Goal: Information Seeking & Learning: Learn about a topic

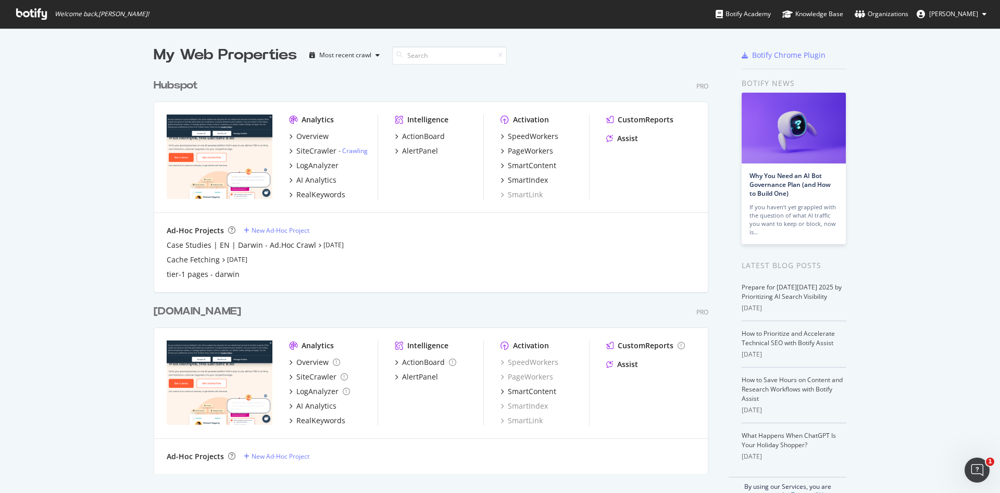
click at [636, 113] on div "Analytics Overview SiteCrawler - Crawling LogAnalyzer AI Analytics RealKeywords…" at bounding box center [430, 157] width 553 height 111
click at [634, 117] on div "CustomReports" at bounding box center [645, 120] width 56 height 10
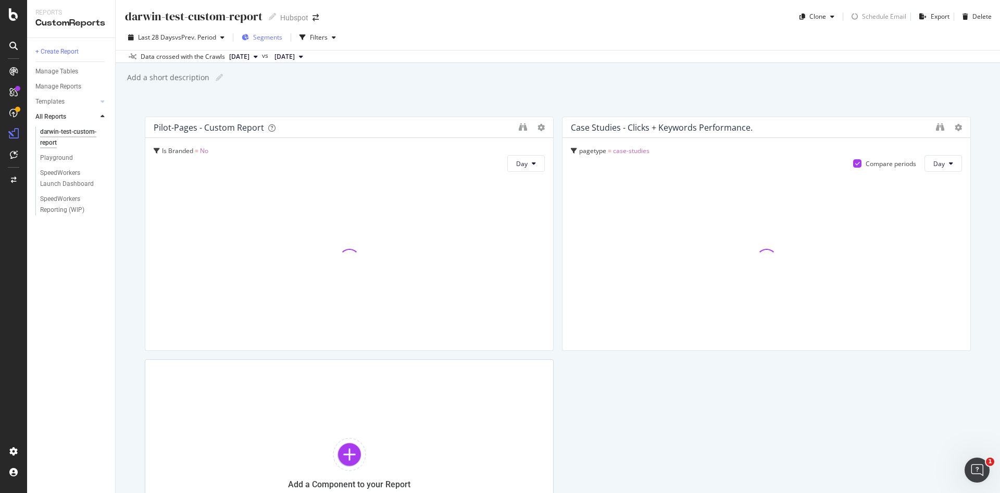
click at [272, 35] on span "Segments" at bounding box center [267, 37] width 29 height 9
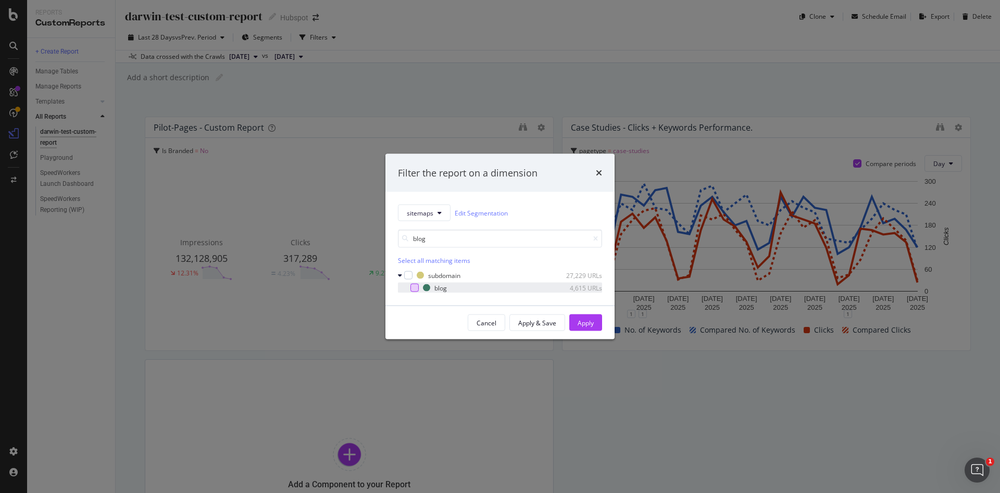
type input "blog"
click at [414, 285] on div "modal" at bounding box center [414, 288] width 8 height 8
click at [578, 319] on div "Apply" at bounding box center [585, 322] width 16 height 9
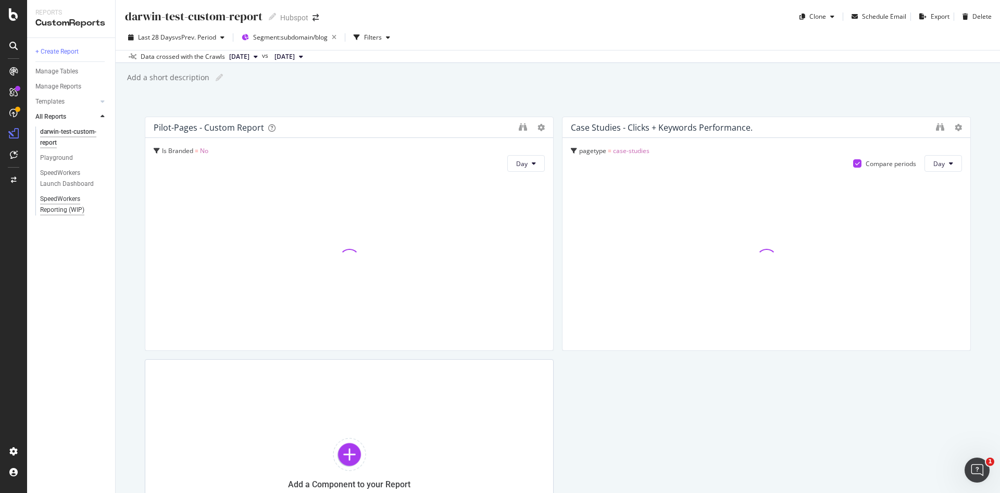
click at [66, 206] on div "SpeedWorkers Reporting (WIP)" at bounding box center [70, 205] width 60 height 22
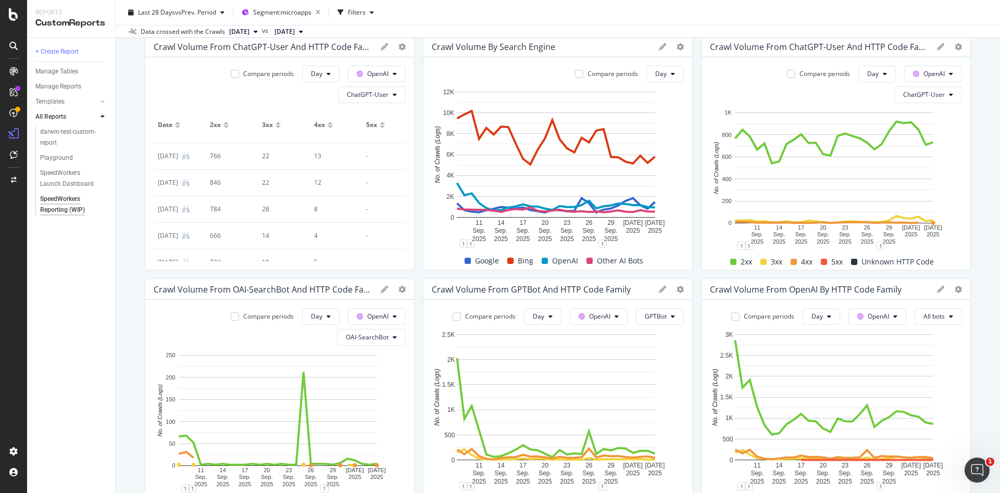
scroll to position [79, 0]
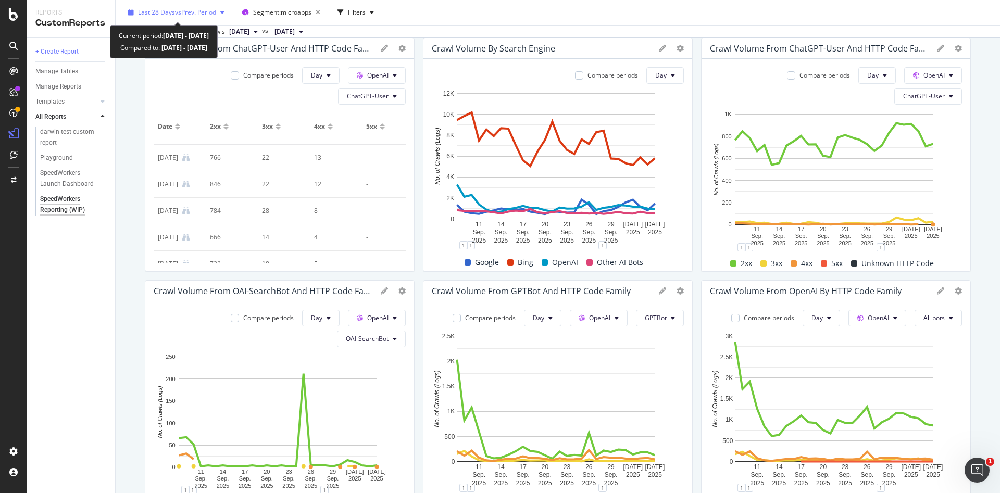
click at [205, 9] on span "vs Prev. Period" at bounding box center [195, 12] width 41 height 9
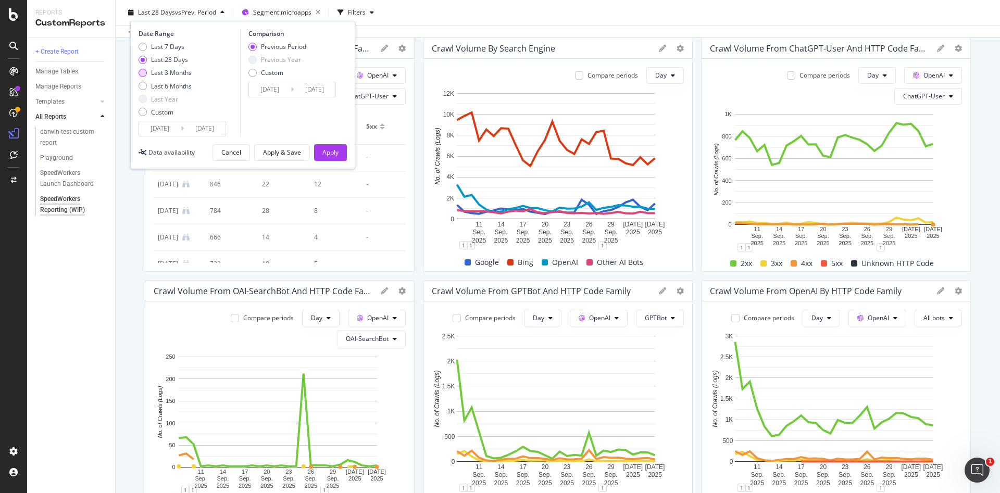
click at [169, 70] on div "Last 3 Months" at bounding box center [171, 72] width 41 height 9
type input "[DATE]"
click at [327, 153] on div "Apply" at bounding box center [330, 152] width 16 height 9
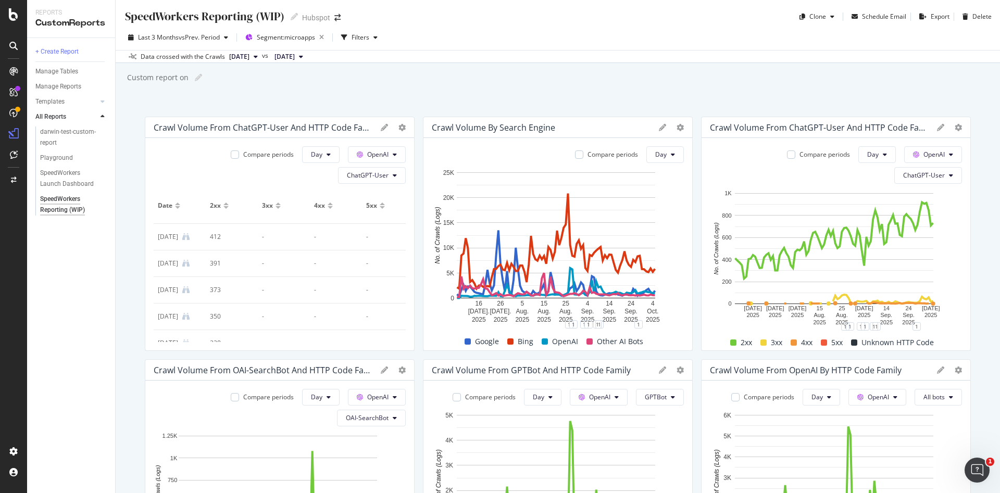
click at [537, 68] on div "SpeedWorkers Reporting (WIP) SpeedWorkers Reporting (WIP) Hubspot Clone Schedul…" at bounding box center [558, 246] width 884 height 493
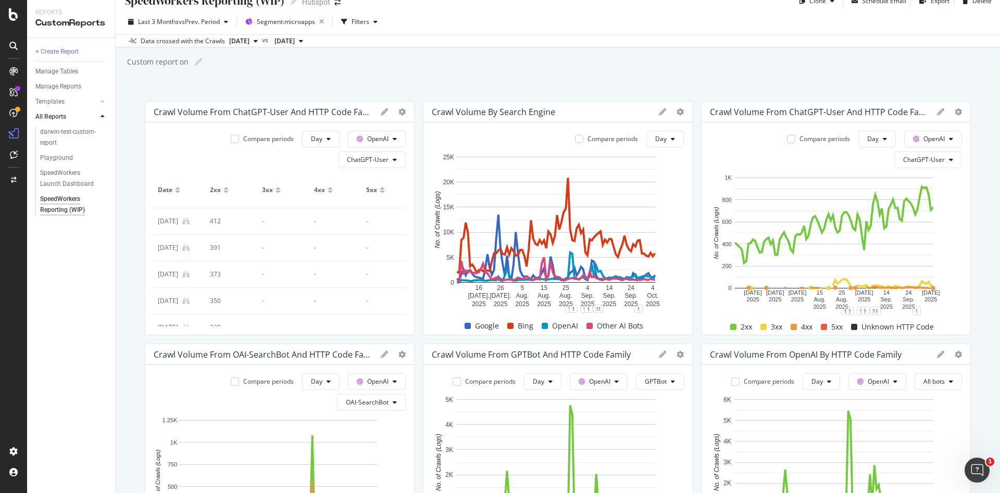
scroll to position [17, 0]
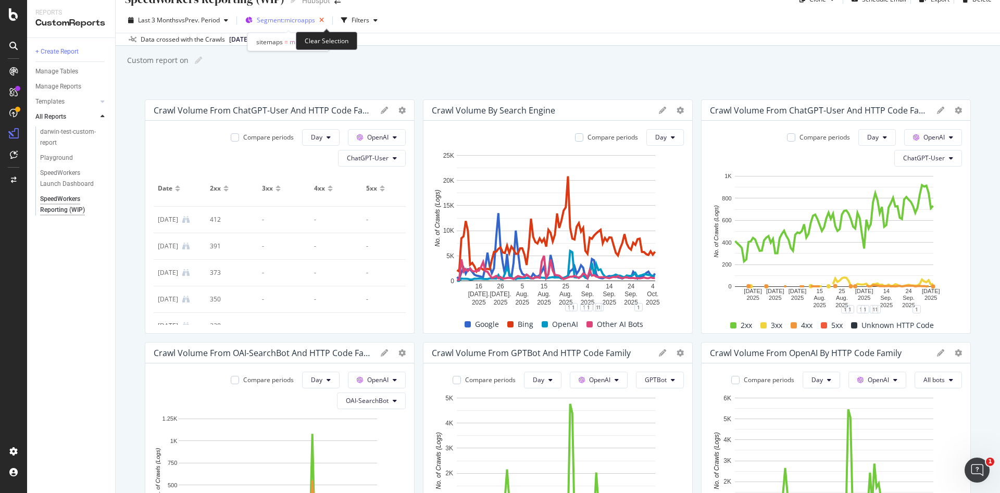
click at [328, 17] on icon "button" at bounding box center [321, 20] width 13 height 15
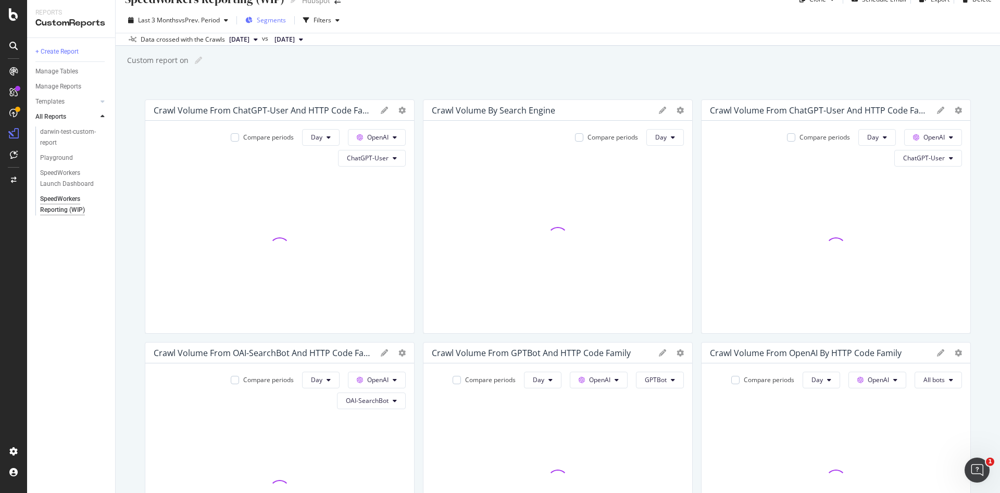
click at [277, 24] on div "Segments" at bounding box center [271, 20] width 29 height 9
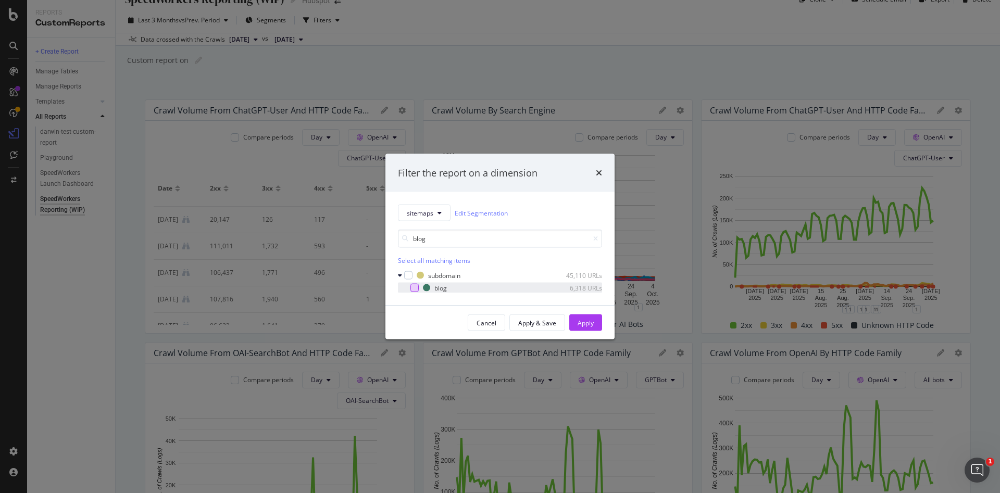
type input "blog"
click at [414, 292] on div "modal" at bounding box center [414, 288] width 8 height 8
click at [577, 321] on div "Apply" at bounding box center [585, 322] width 16 height 9
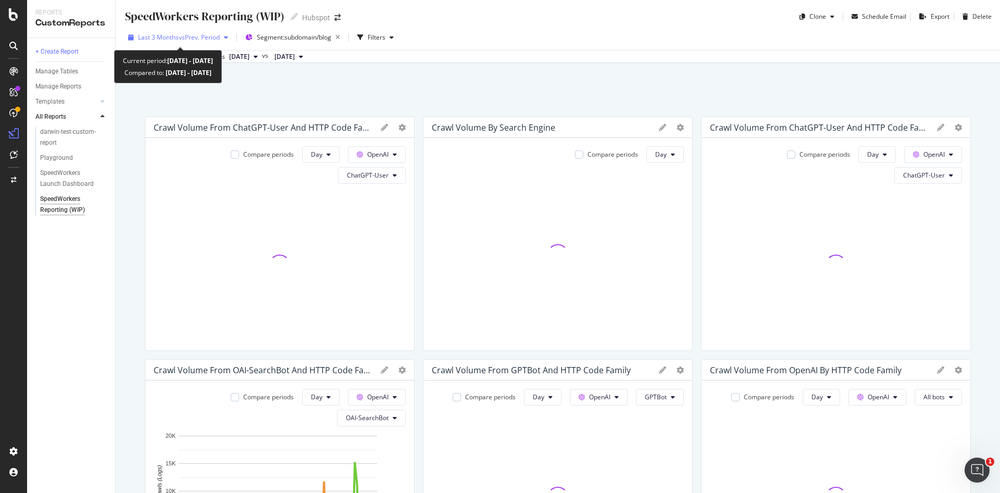
click at [225, 39] on div "button" at bounding box center [226, 37] width 12 height 6
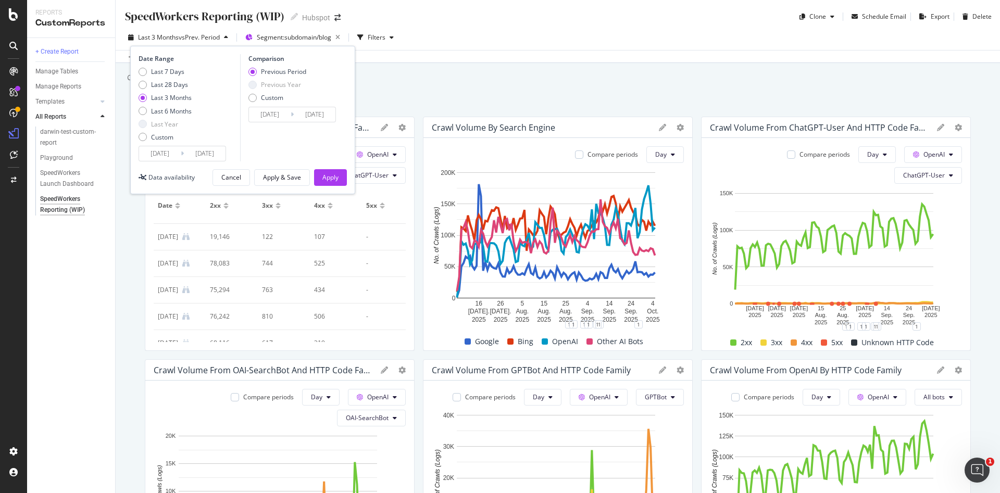
click at [264, 112] on input "[DATE]" at bounding box center [270, 114] width 42 height 15
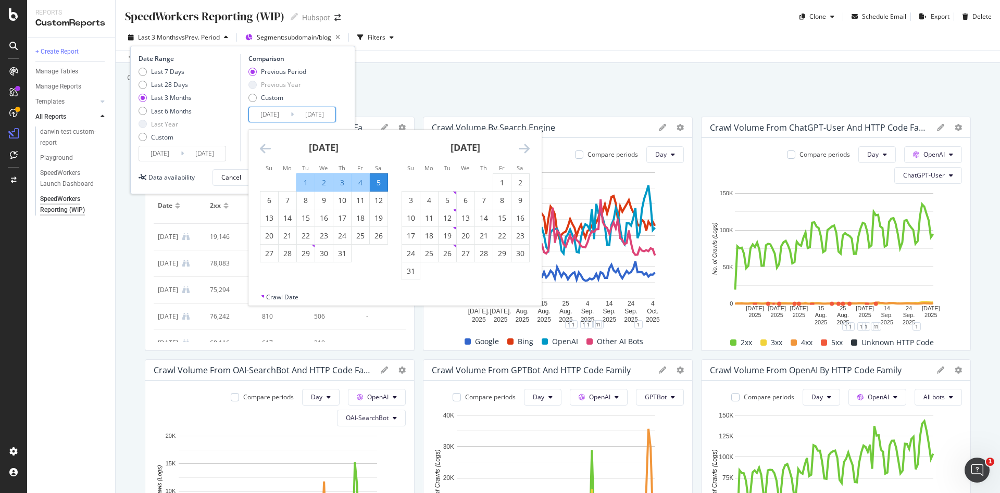
click at [264, 112] on input "[DATE]" at bounding box center [270, 114] width 42 height 15
click at [310, 115] on input "[DATE]" at bounding box center [315, 114] width 42 height 15
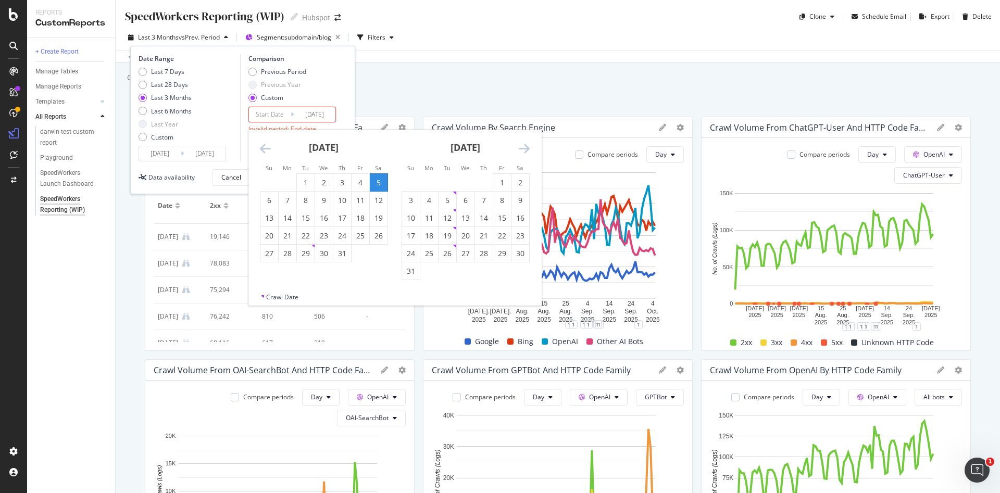
type input "[DATE]"
click at [309, 98] on div "Previous Period Previous Year Custom" at bounding box center [293, 86] width 91 height 39
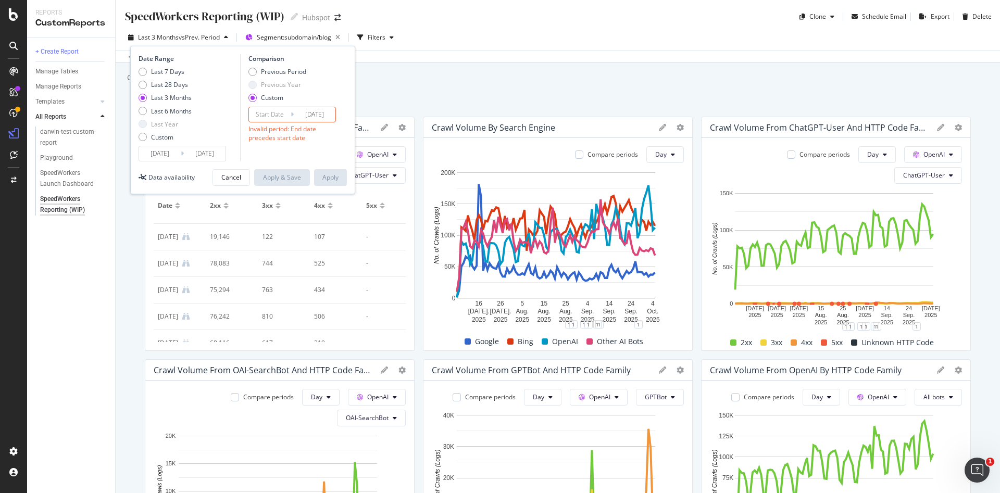
click at [260, 115] on input "Start Date" at bounding box center [270, 114] width 42 height 15
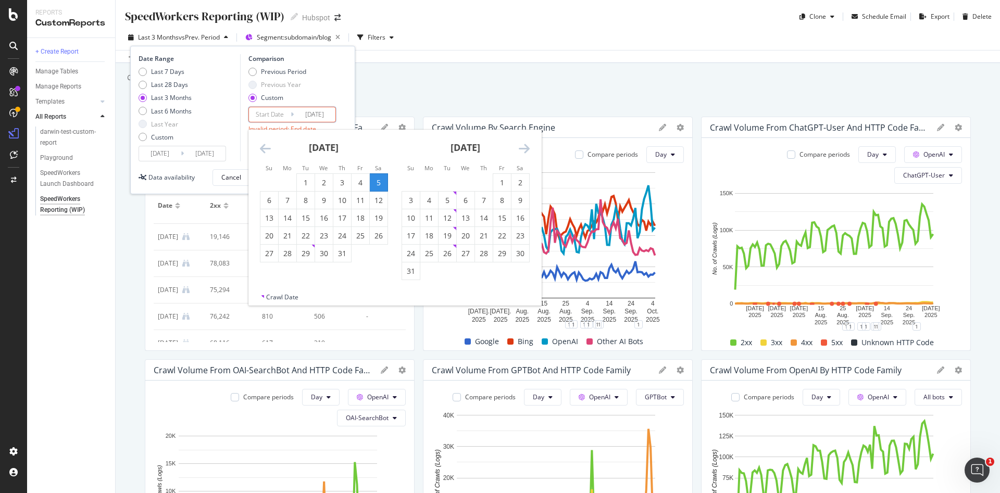
click at [375, 180] on div "5" at bounding box center [379, 183] width 18 height 10
type input "[DATE]"
click at [326, 85] on div "Previous Period Previous Year Custom" at bounding box center [293, 86] width 91 height 39
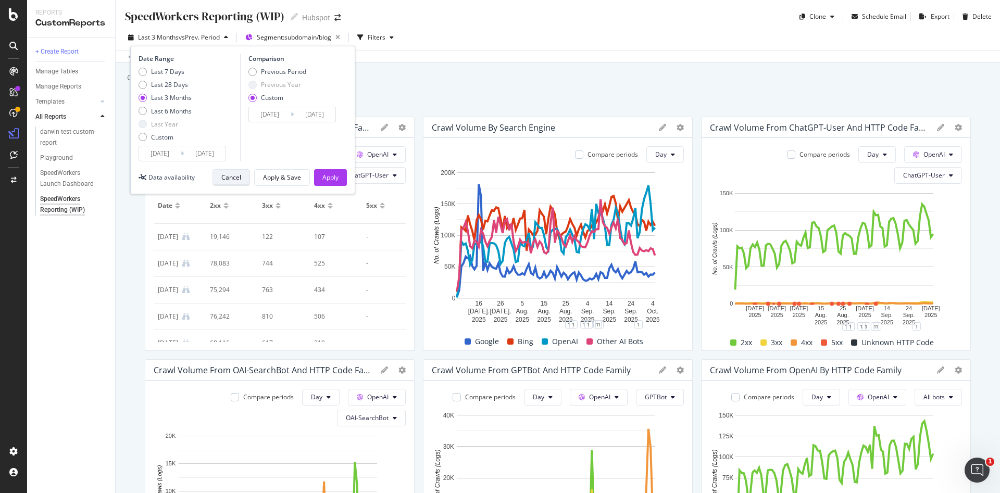
click at [231, 178] on div "Cancel" at bounding box center [231, 177] width 20 height 9
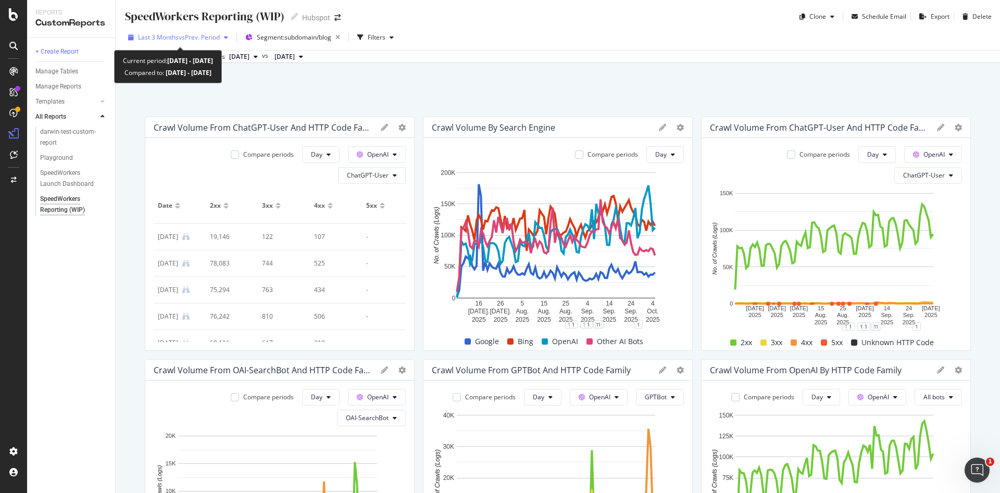
click at [207, 43] on div "Last 3 Months vs Prev. Period" at bounding box center [178, 38] width 108 height 16
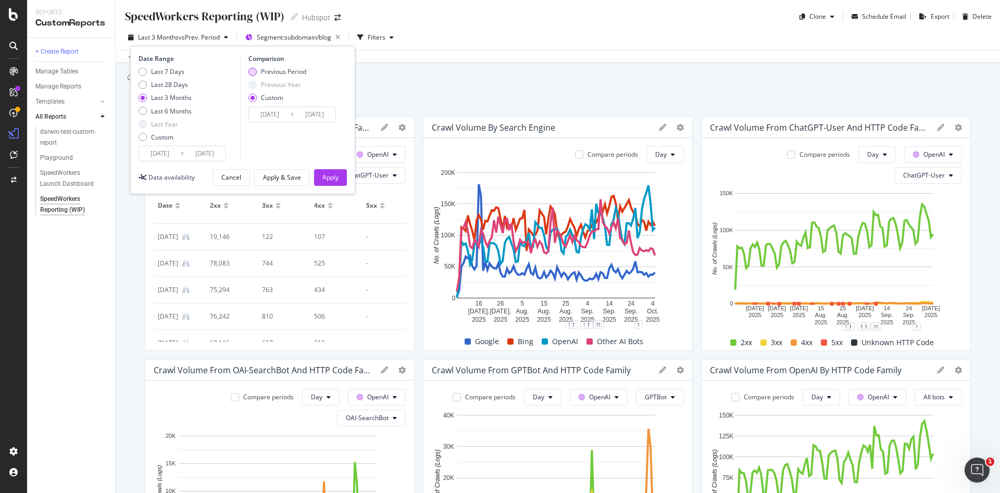
click at [252, 72] on div "Previous Period" at bounding box center [252, 72] width 8 height 8
type input "[DATE]"
click at [144, 110] on div "Last 6 Months" at bounding box center [142, 111] width 8 height 8
type input "[DATE]"
click at [330, 180] on div "Apply" at bounding box center [330, 177] width 16 height 9
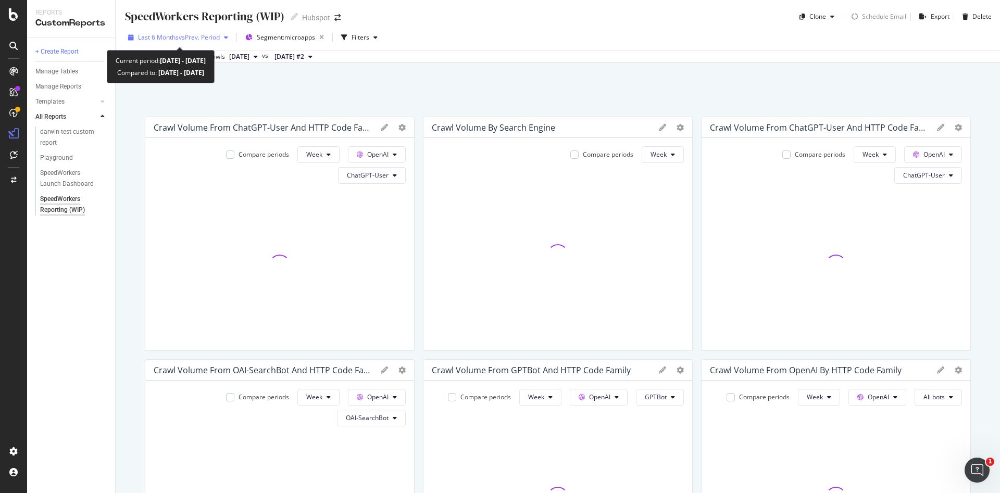
click at [217, 36] on span "vs Prev. Period" at bounding box center [199, 37] width 41 height 9
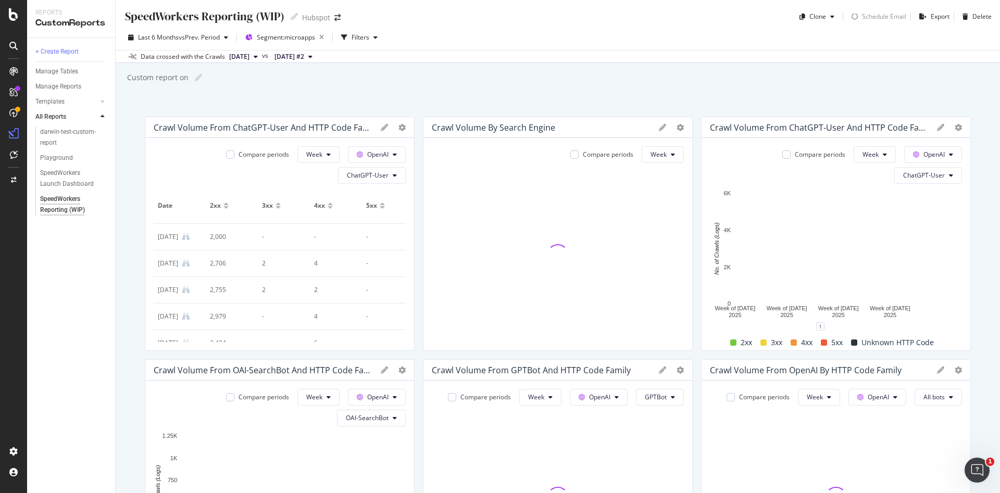
click at [567, 53] on div "Data crossed with the Crawls [DATE] vs [DATE] #2" at bounding box center [558, 56] width 884 height 12
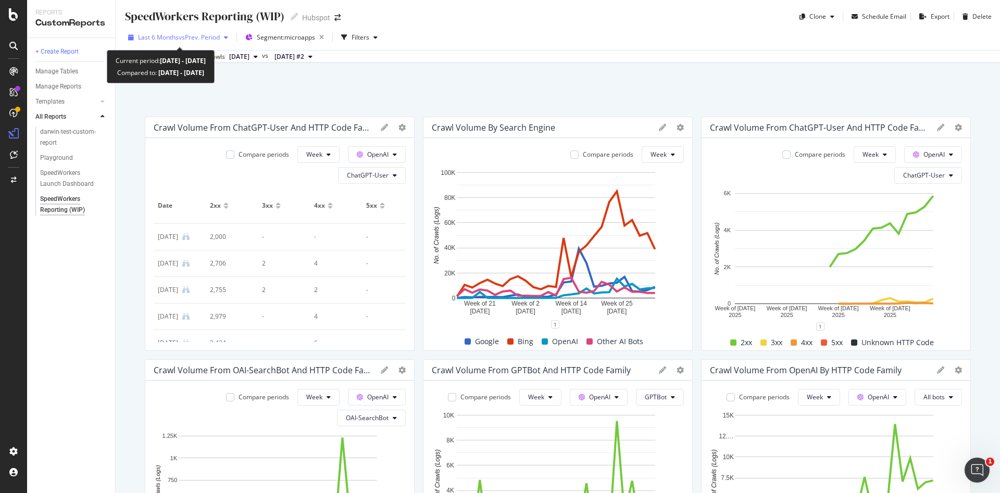
click at [202, 33] on span "vs Prev. Period" at bounding box center [199, 37] width 41 height 9
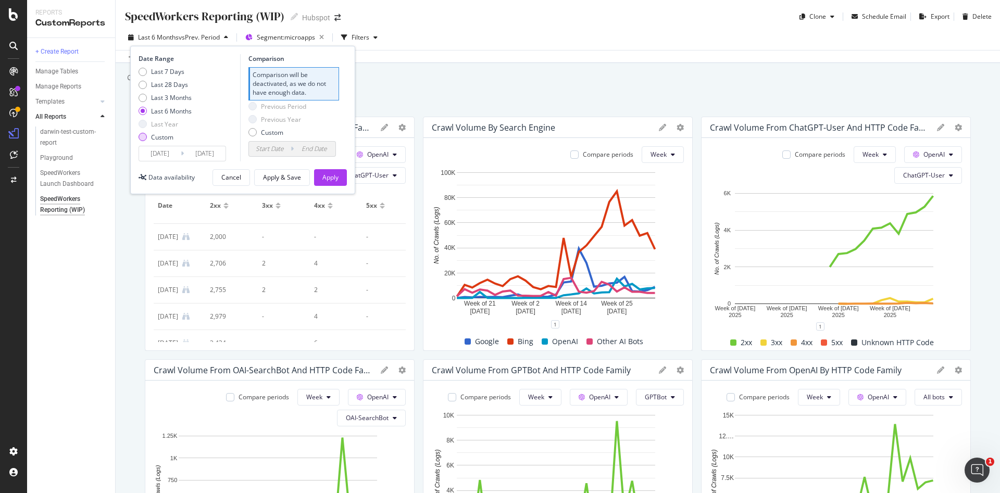
click at [143, 139] on div "Custom" at bounding box center [142, 137] width 8 height 8
type input "[DATE]"
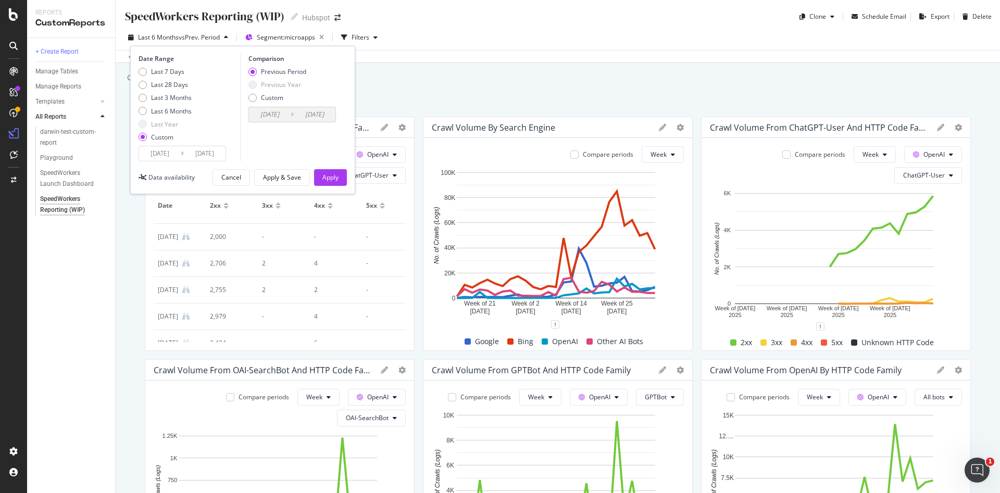
click at [171, 157] on input "[DATE]" at bounding box center [160, 153] width 42 height 15
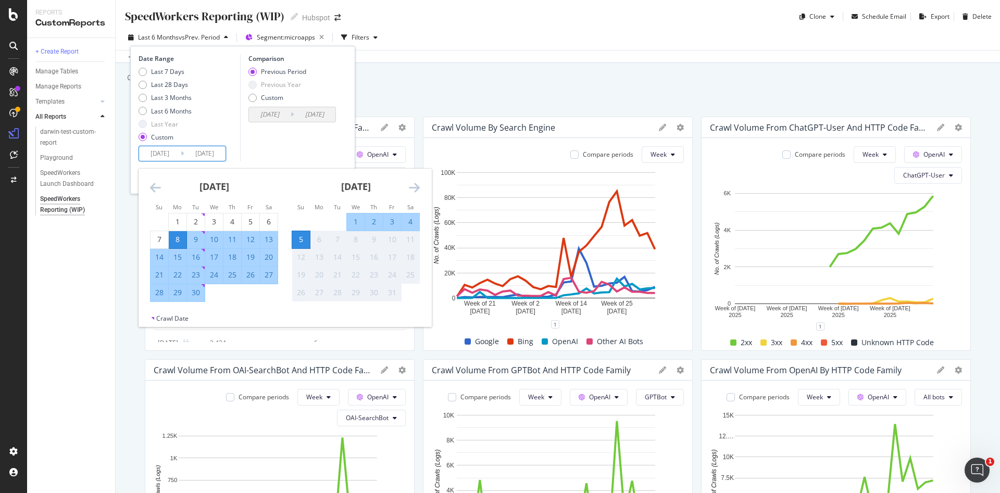
click at [155, 187] on icon "Move backward to switch to the previous month." at bounding box center [155, 187] width 11 height 12
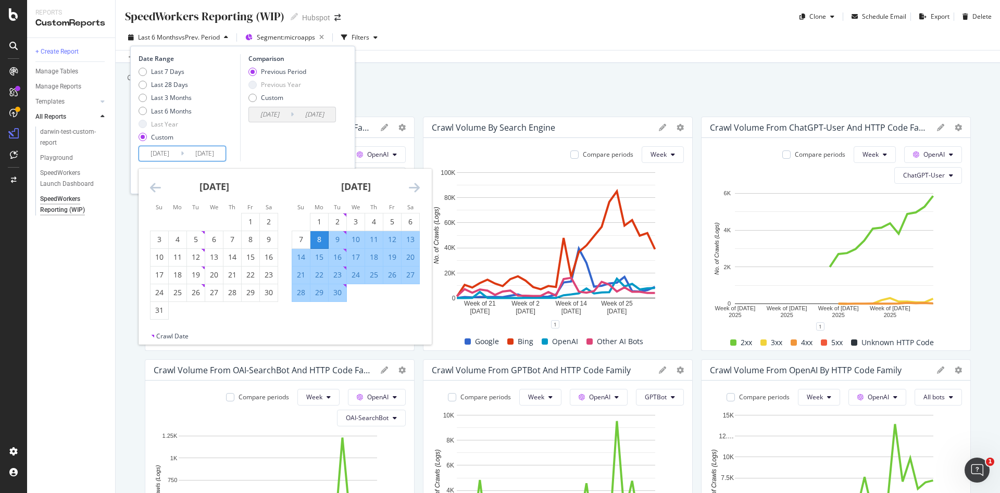
click at [155, 187] on icon "Move backward to switch to the previous month." at bounding box center [155, 187] width 11 height 12
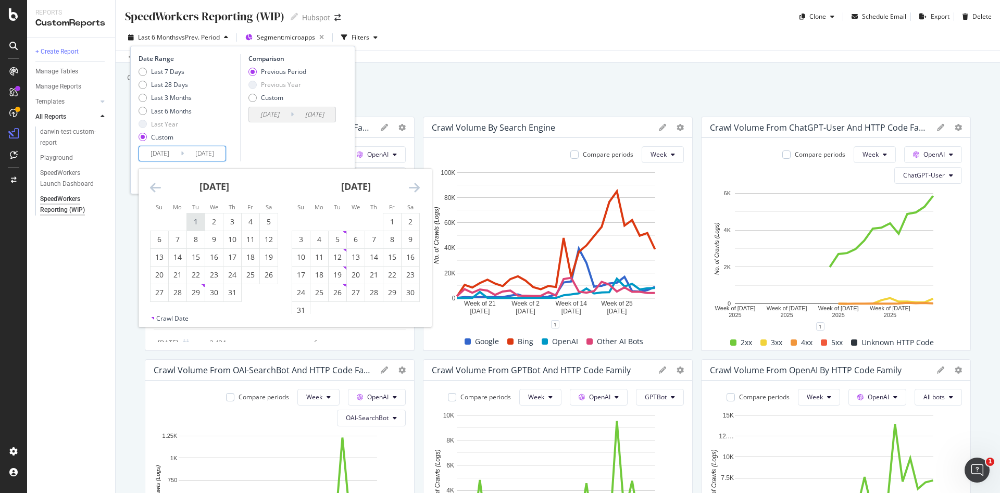
click at [198, 221] on div "1" at bounding box center [196, 222] width 18 height 10
type input "[DATE]"
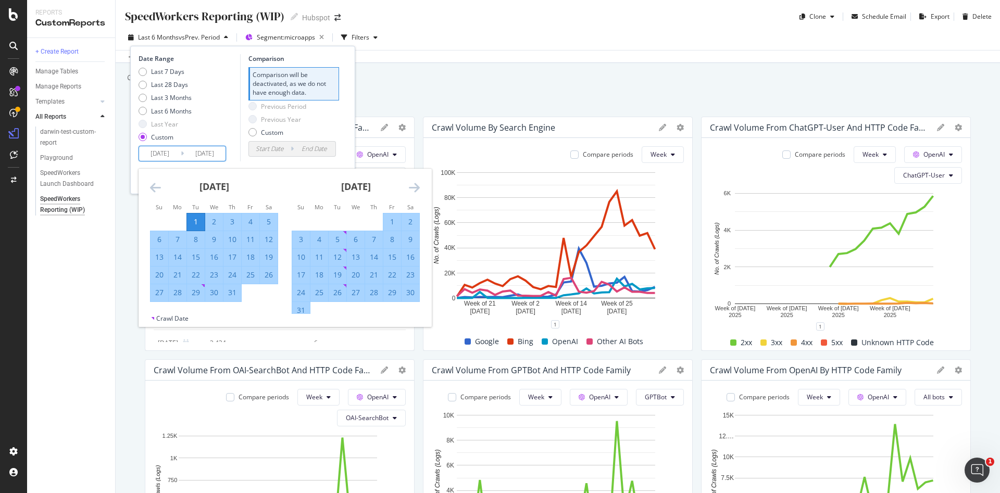
click at [340, 104] on div "Date Range Last 7 Days Last 28 Days Last 3 Months Last 6 Months Last Year Custo…" at bounding box center [242, 107] width 208 height 107
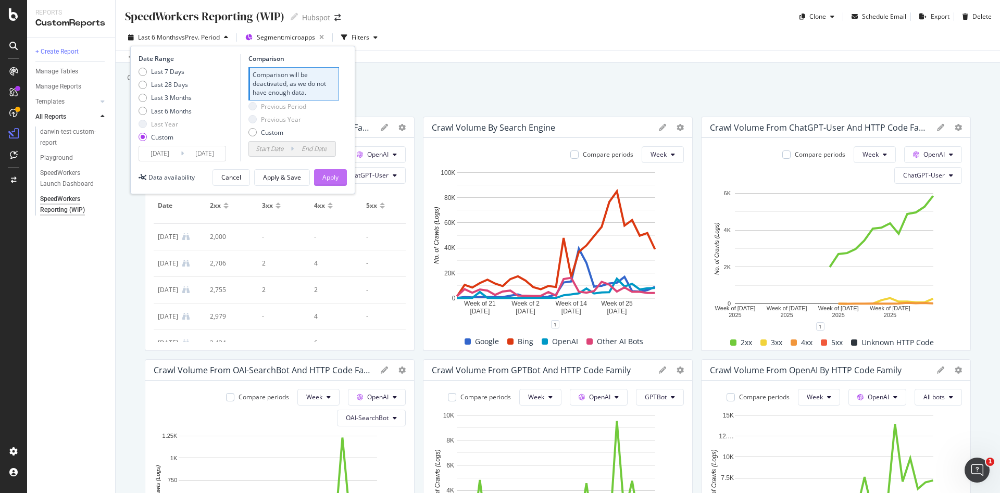
click at [324, 170] on div "Apply" at bounding box center [330, 178] width 16 height 16
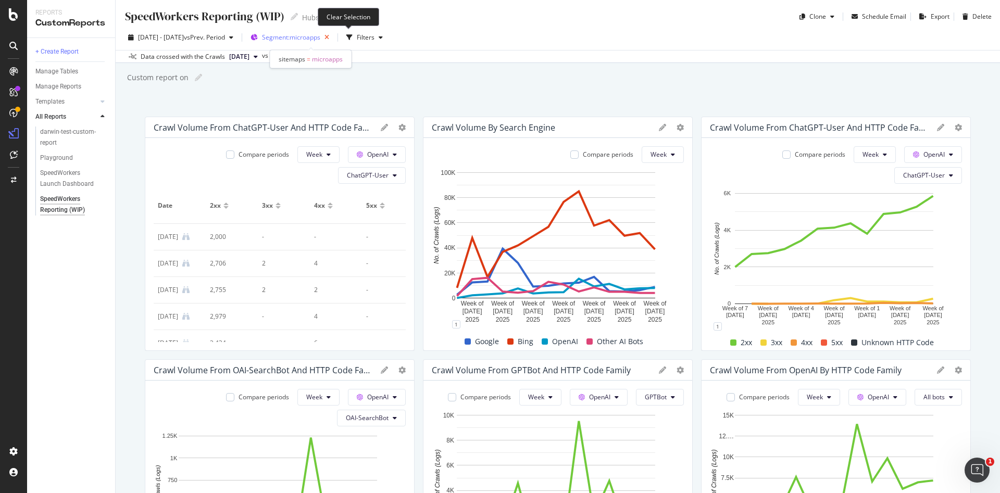
click at [333, 37] on icon "button" at bounding box center [326, 37] width 13 height 15
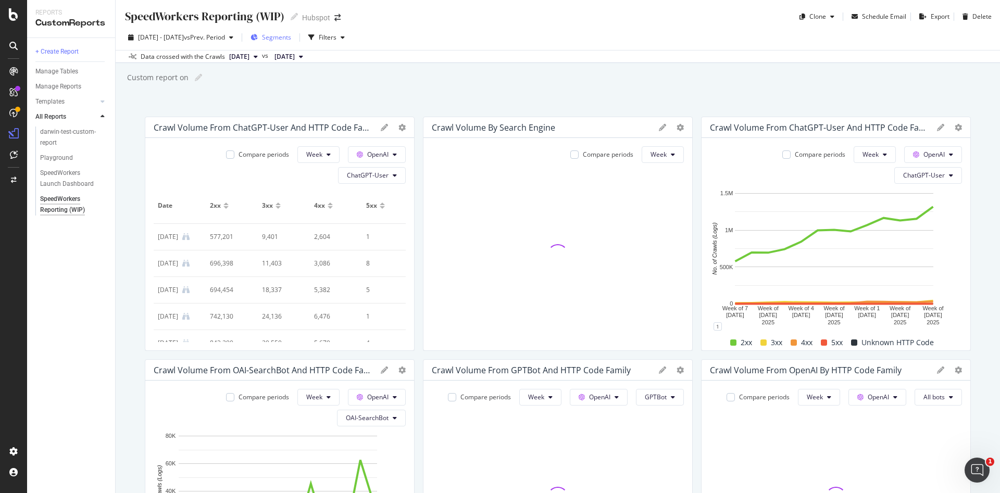
click at [291, 36] on span "Segments" at bounding box center [276, 37] width 29 height 9
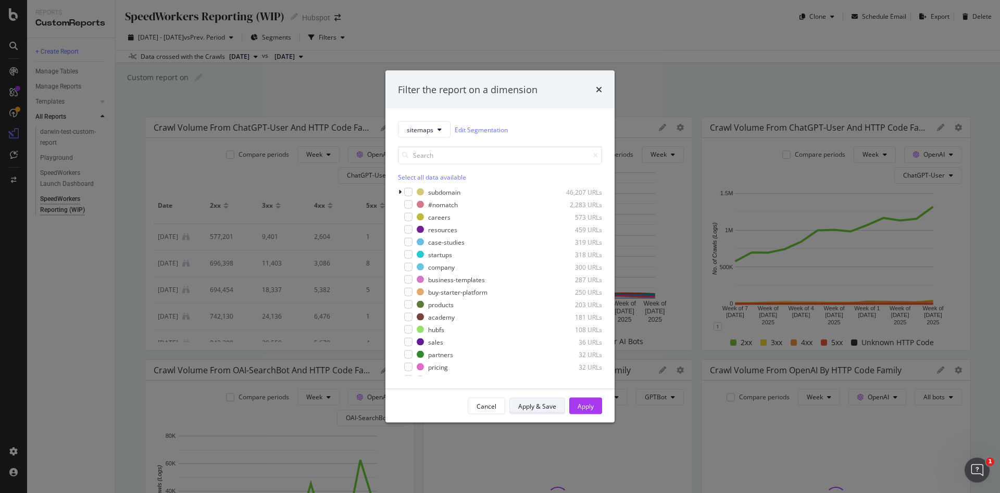
click at [528, 407] on div "Apply & Save" at bounding box center [537, 405] width 38 height 9
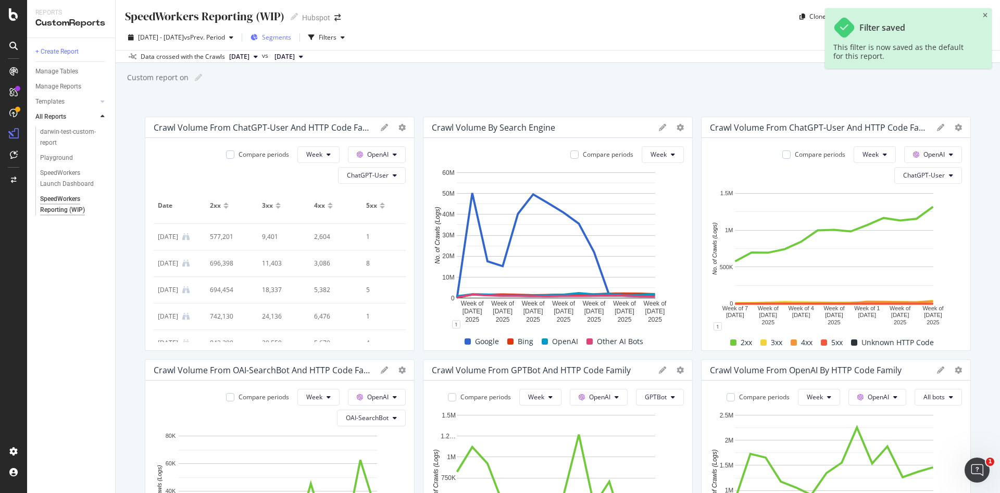
click at [288, 35] on span "Segments" at bounding box center [276, 37] width 29 height 9
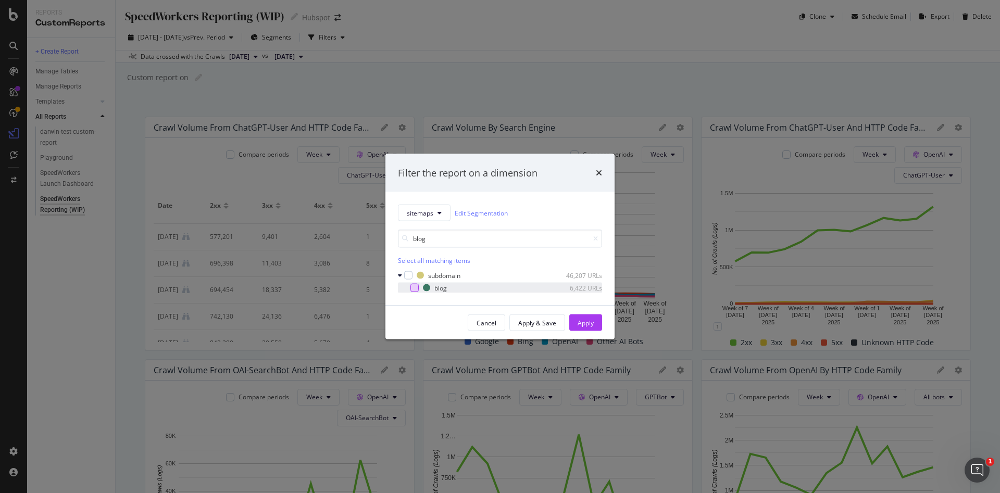
type input "blog"
click at [411, 290] on div "modal" at bounding box center [414, 288] width 8 height 8
click at [585, 327] on div "Apply" at bounding box center [585, 323] width 16 height 16
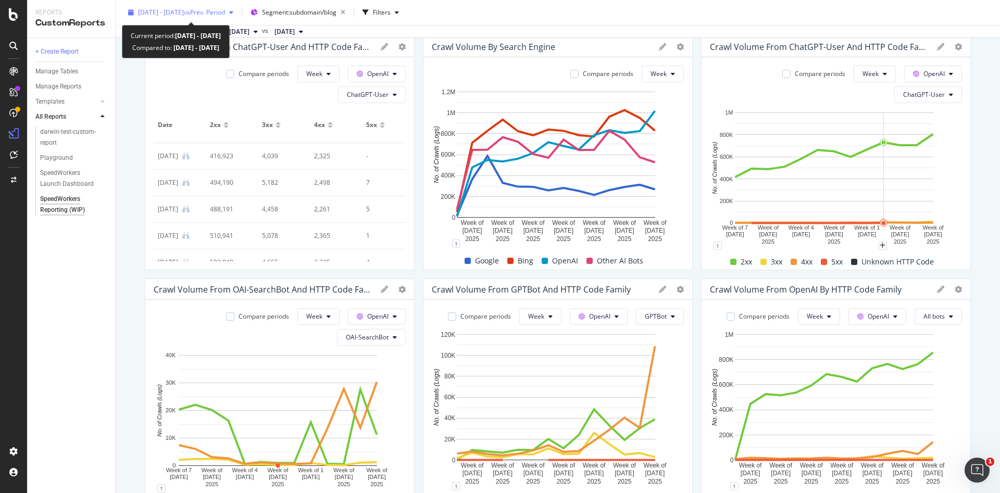
click at [172, 7] on div "[DATE] - [DATE] vs Prev. Period" at bounding box center [180, 13] width 113 height 16
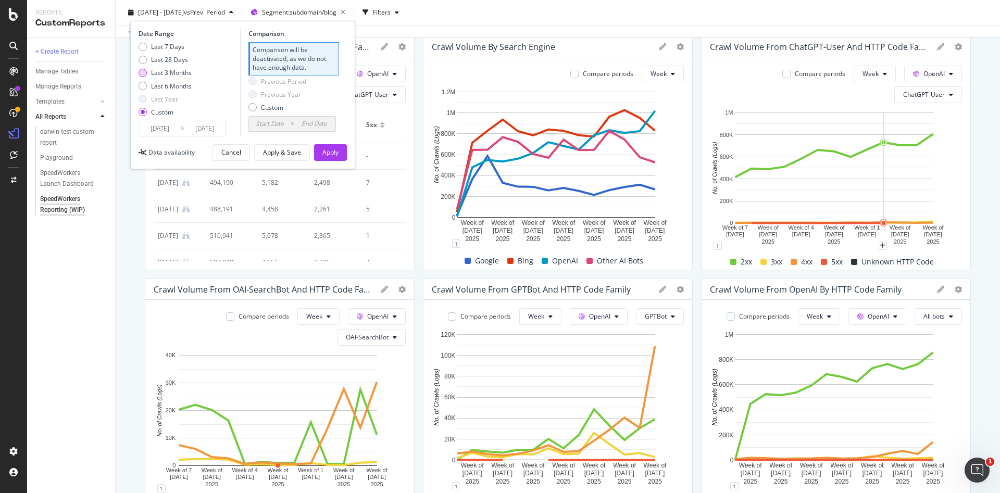
click at [140, 71] on div "Last 3 Months" at bounding box center [142, 73] width 8 height 8
type input "[DATE]"
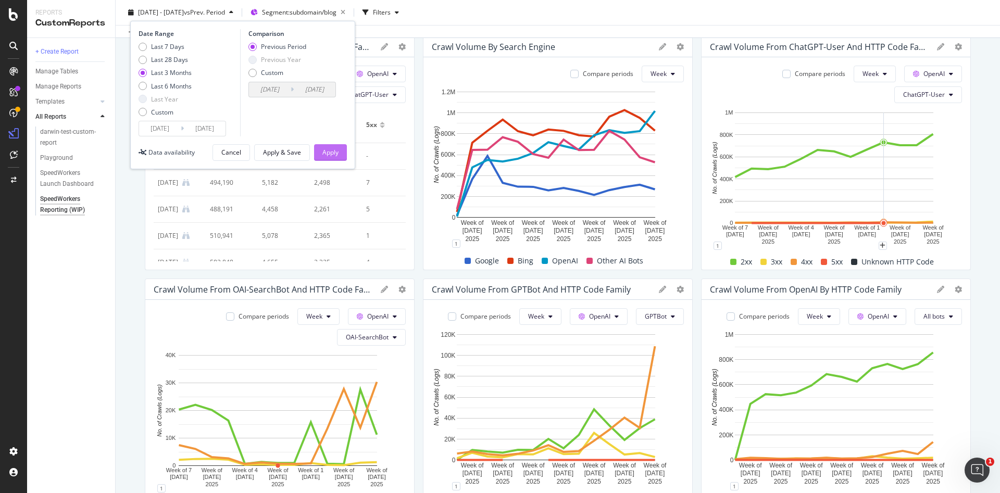
click at [328, 151] on div "Apply" at bounding box center [330, 152] width 16 height 9
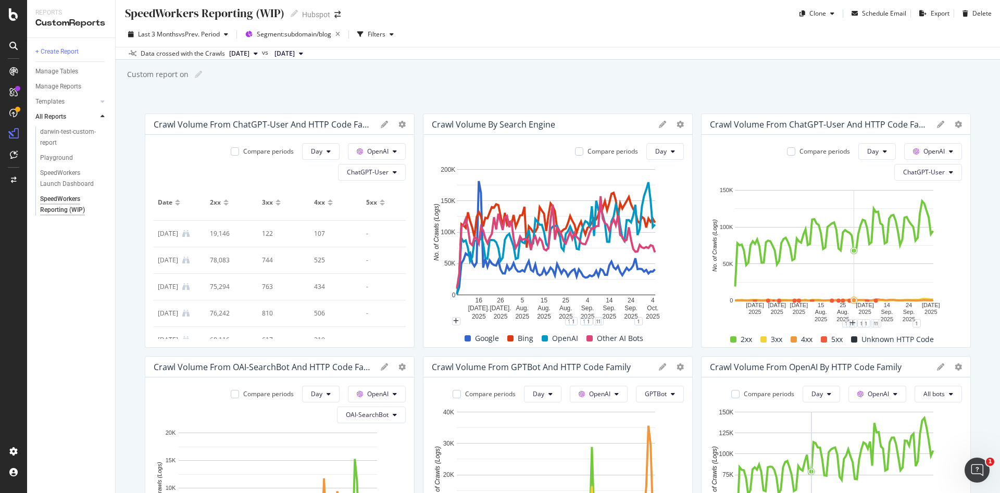
scroll to position [4, 0]
